Goal: Transaction & Acquisition: Purchase product/service

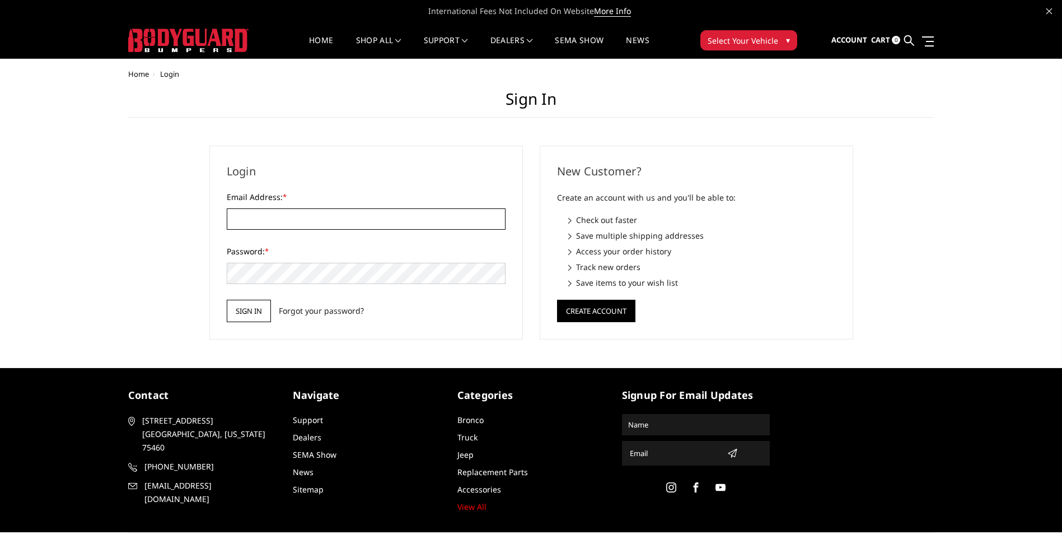
type input "[EMAIL_ADDRESS][DOMAIN_NAME]"
click at [250, 311] on input "Sign in" at bounding box center [249, 311] width 44 height 22
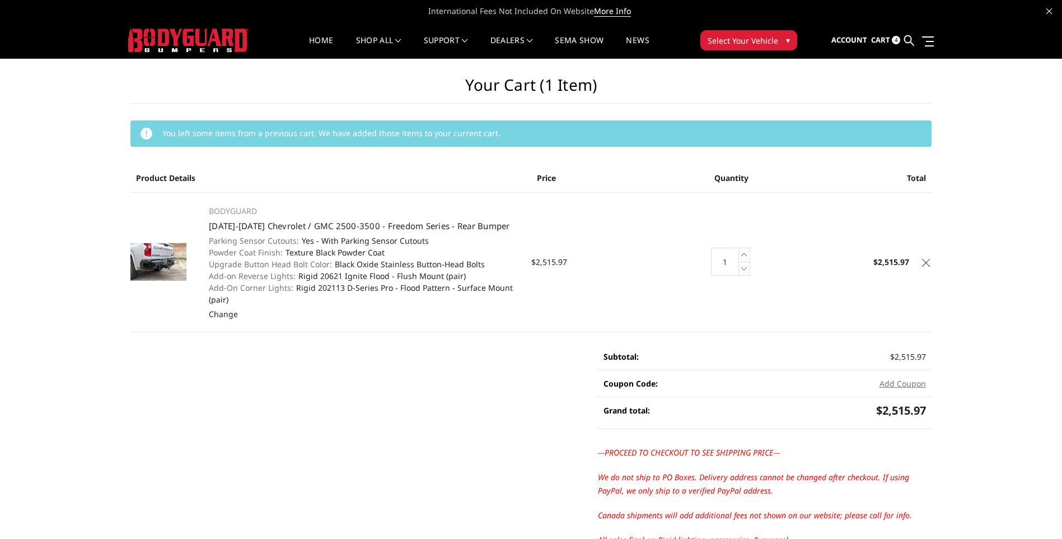
click at [157, 263] on img at bounding box center [158, 262] width 56 height 38
click at [287, 220] on link "[DATE]-[DATE] Chevrolet / GMC 2500-3500 - Freedom Series - Rear Bumper" at bounding box center [359, 225] width 301 height 11
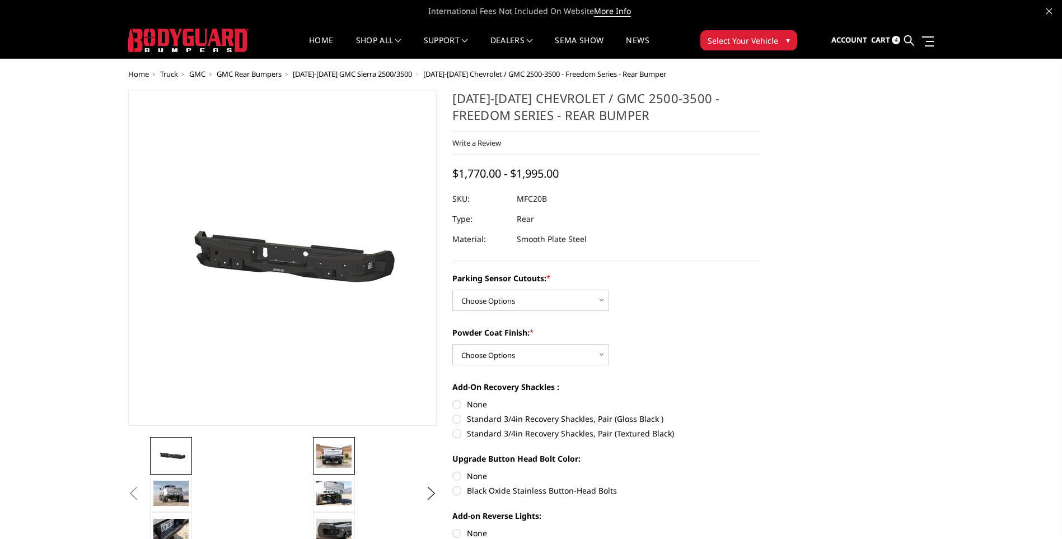
click at [325, 456] on img at bounding box center [333, 456] width 35 height 24
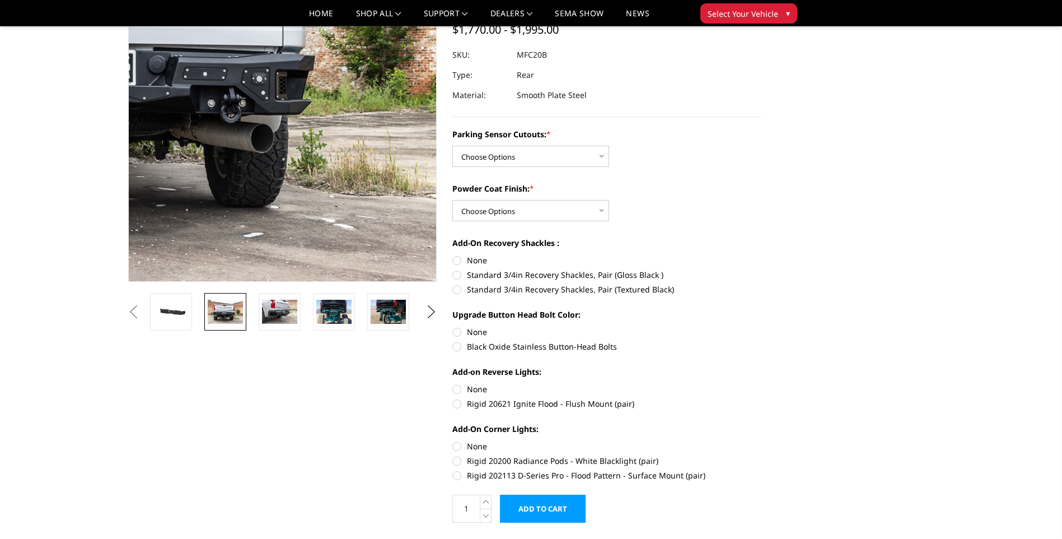
scroll to position [112, 0]
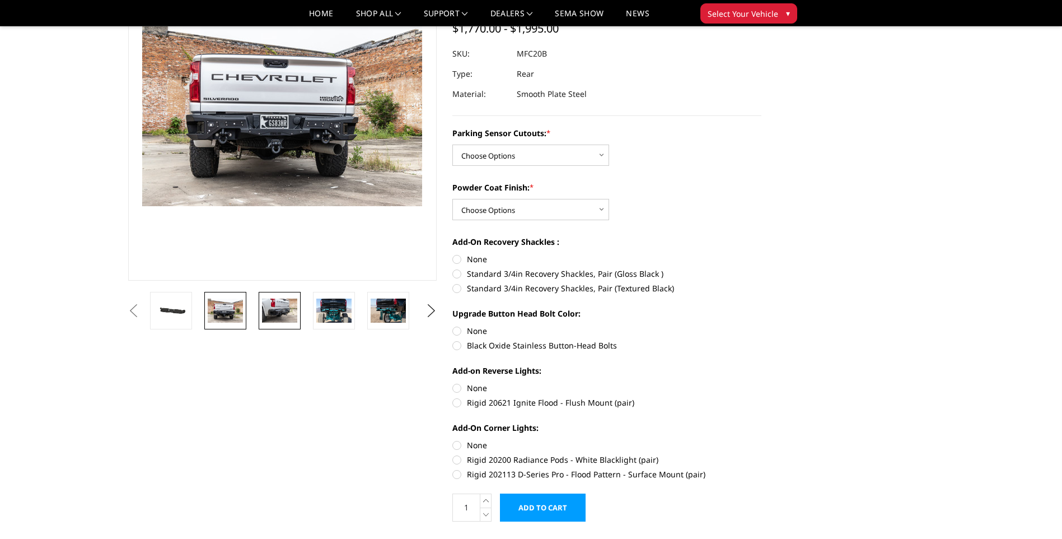
click at [272, 313] on img at bounding box center [279, 311] width 35 height 24
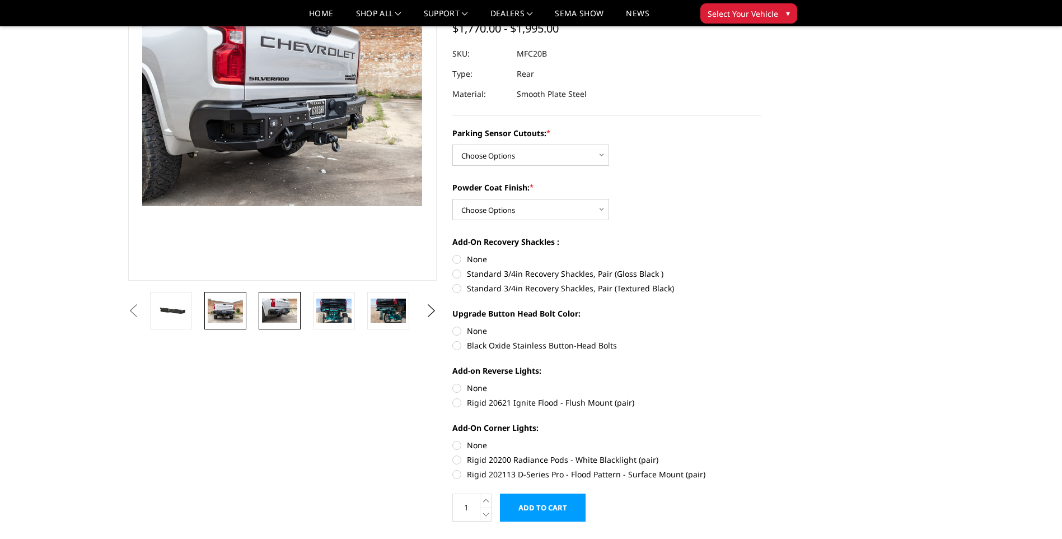
click at [236, 302] on img at bounding box center [225, 311] width 35 height 24
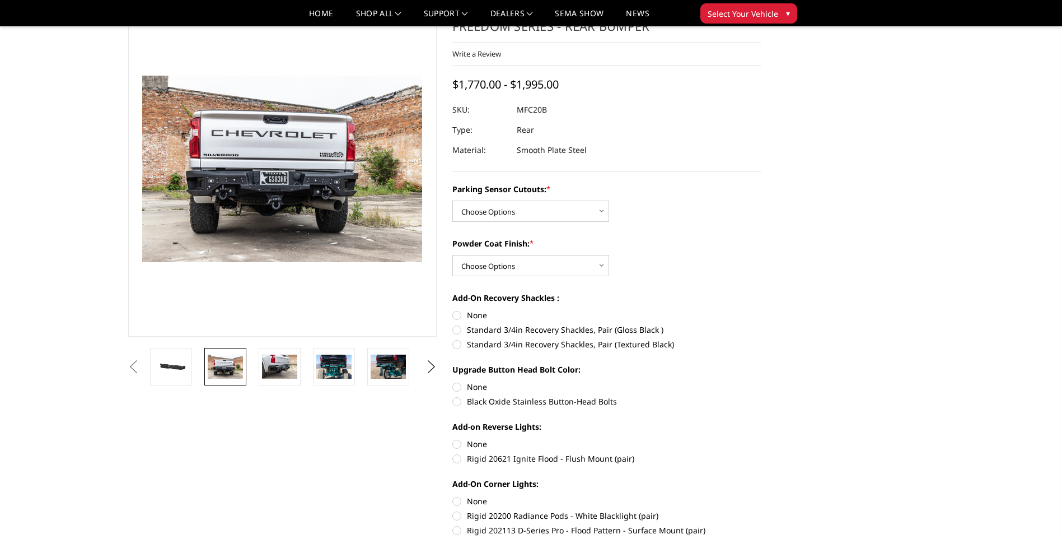
scroll to position [0, 0]
